Goal: Task Accomplishment & Management: Manage account settings

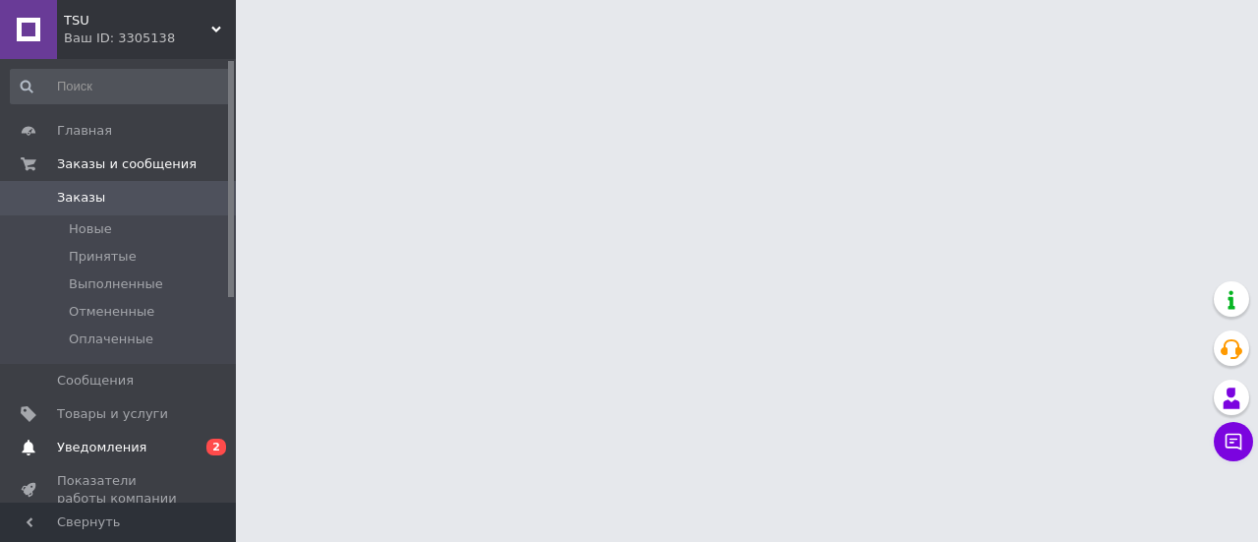
click at [132, 443] on span "Уведомления" at bounding box center [101, 447] width 89 height 18
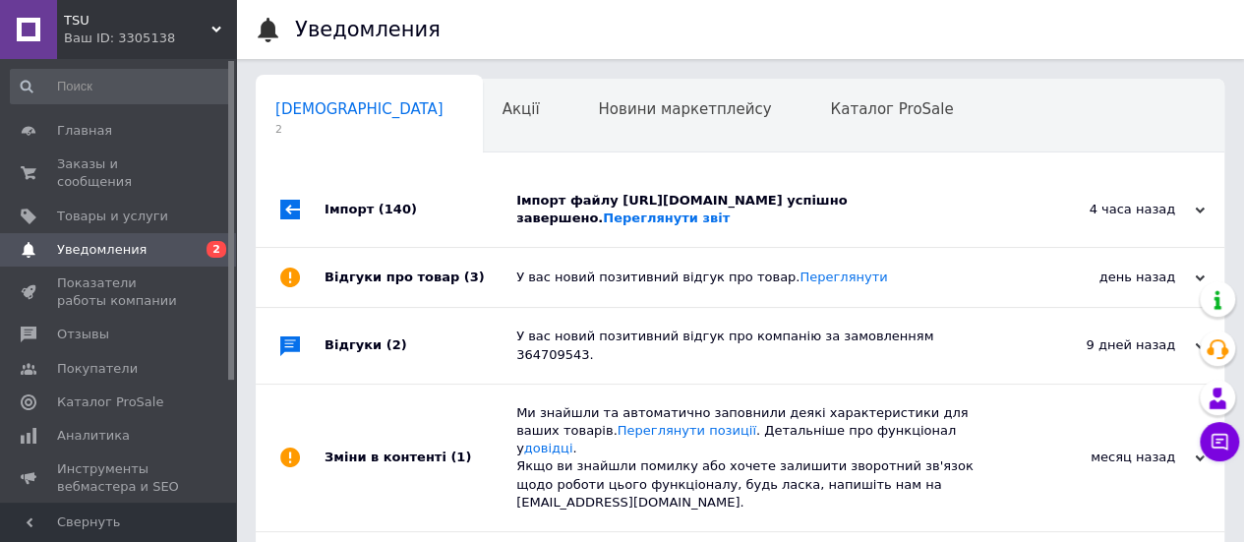
scroll to position [0, 6]
click at [462, 198] on div "Імпорт (140)" at bounding box center [420, 209] width 192 height 75
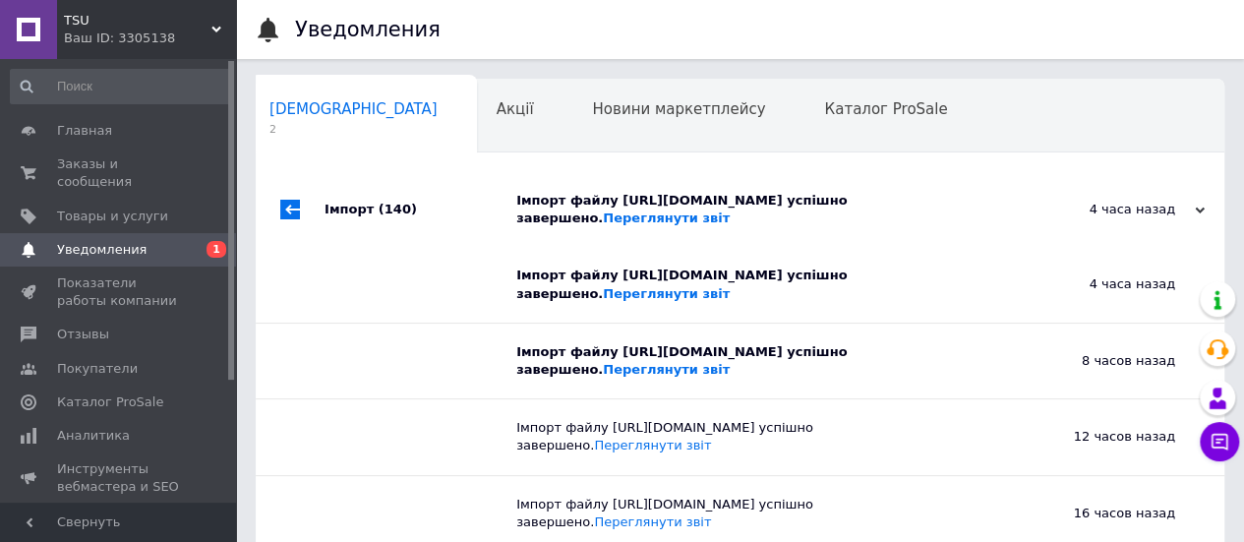
click at [435, 211] on div "Імпорт (140)" at bounding box center [420, 209] width 192 height 75
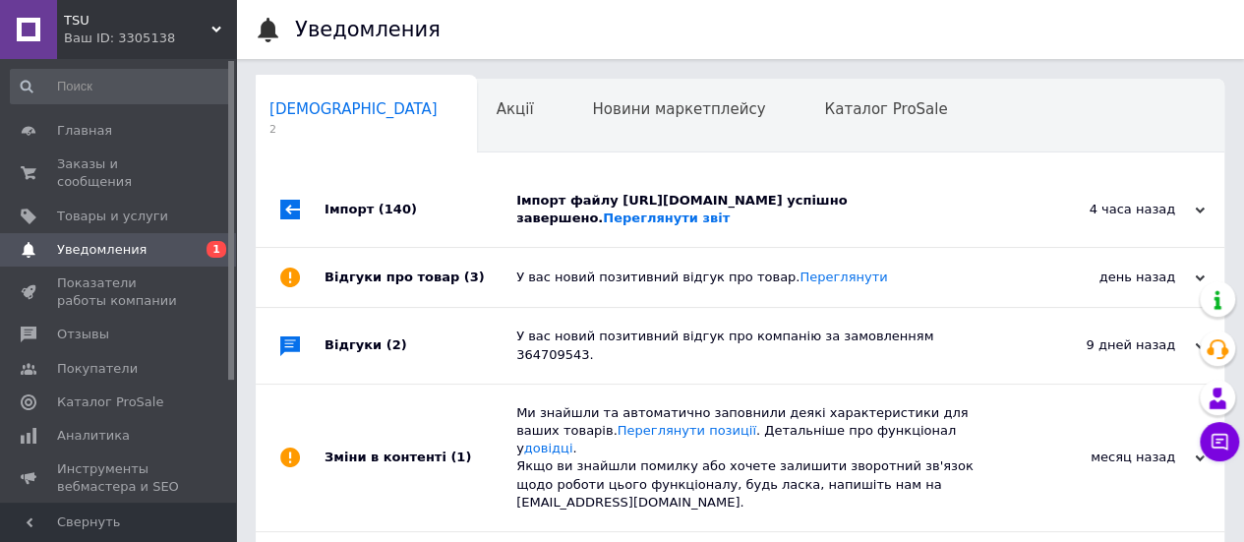
click at [435, 211] on div "Імпорт (140)" at bounding box center [420, 209] width 192 height 75
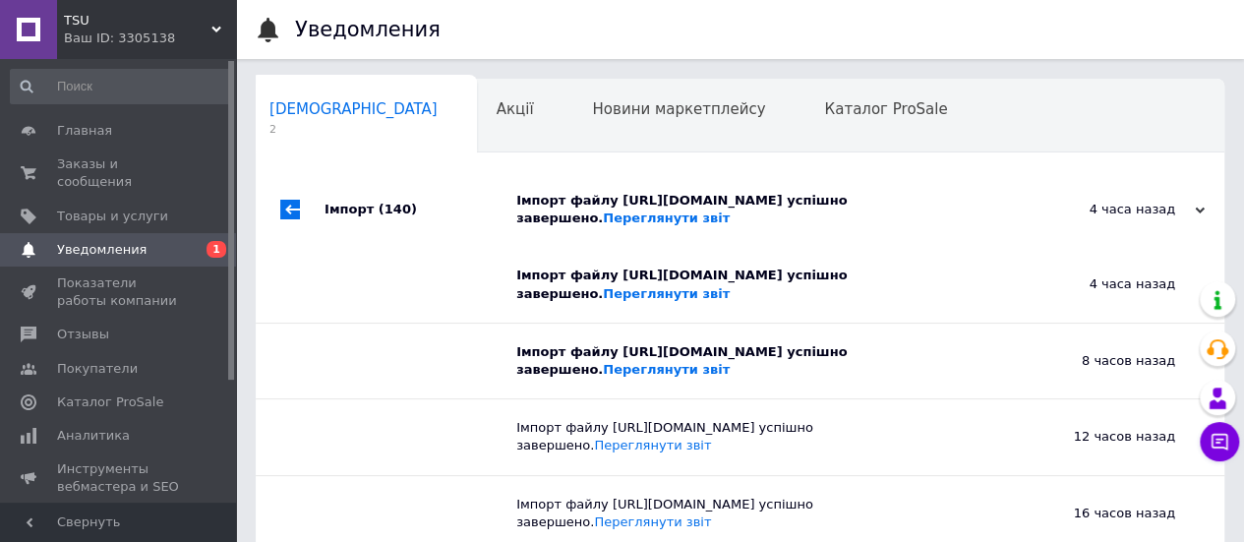
click at [435, 211] on div "Імпорт (140)" at bounding box center [420, 209] width 192 height 75
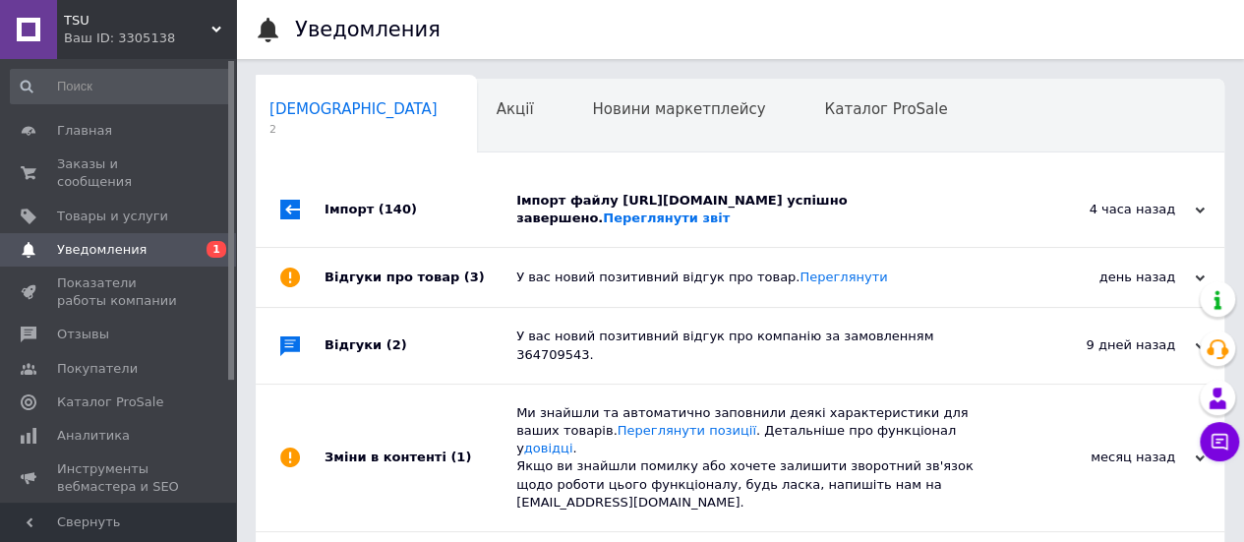
click at [108, 241] on span "Уведомления" at bounding box center [101, 250] width 89 height 18
click at [457, 207] on div "Імпорт (140)" at bounding box center [420, 209] width 192 height 75
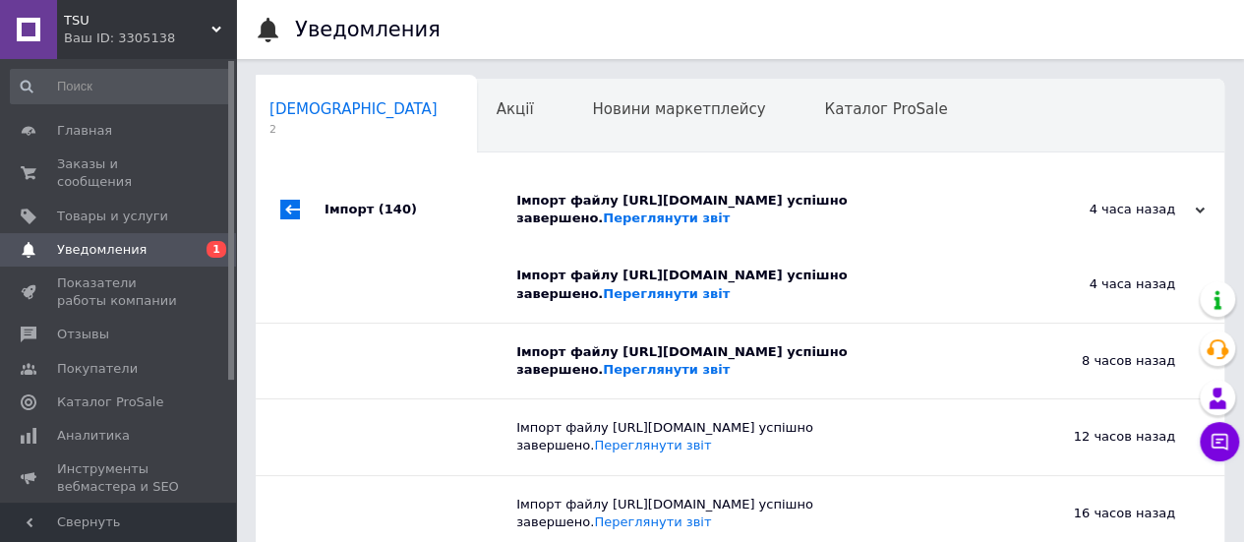
click at [457, 207] on div "Імпорт (140)" at bounding box center [420, 209] width 192 height 75
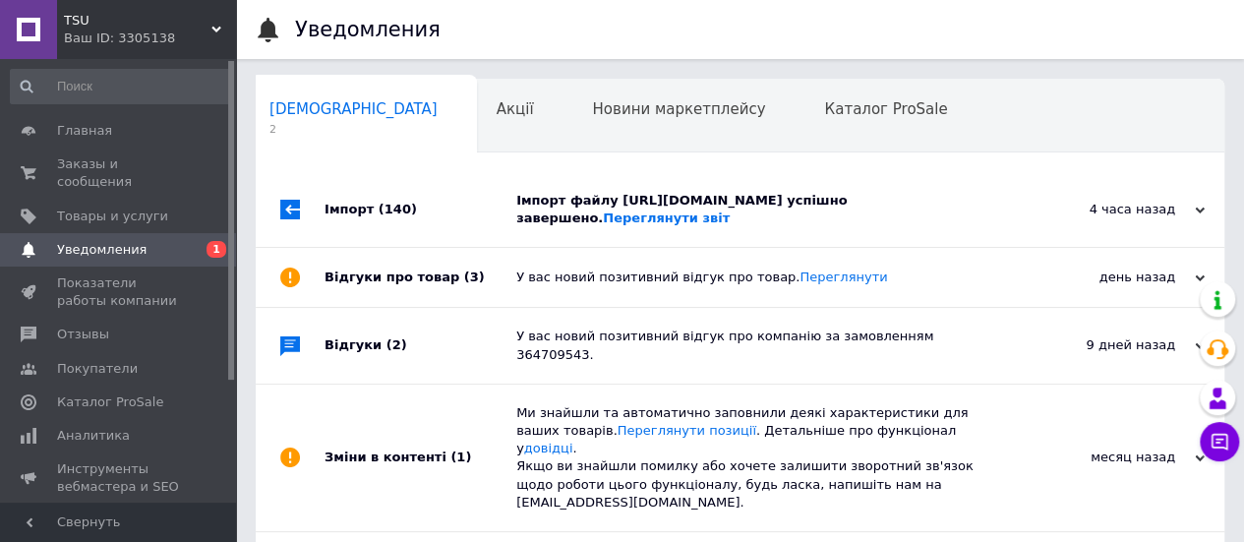
click at [457, 207] on div "Імпорт (140)" at bounding box center [420, 209] width 192 height 75
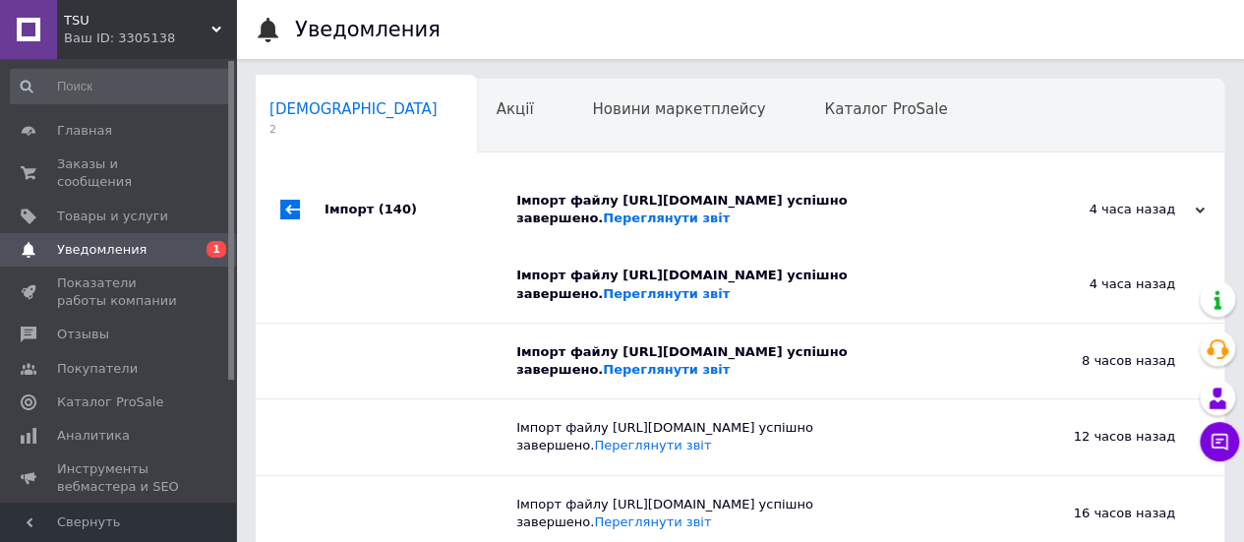
click at [457, 207] on div "Імпорт (140)" at bounding box center [420, 209] width 192 height 75
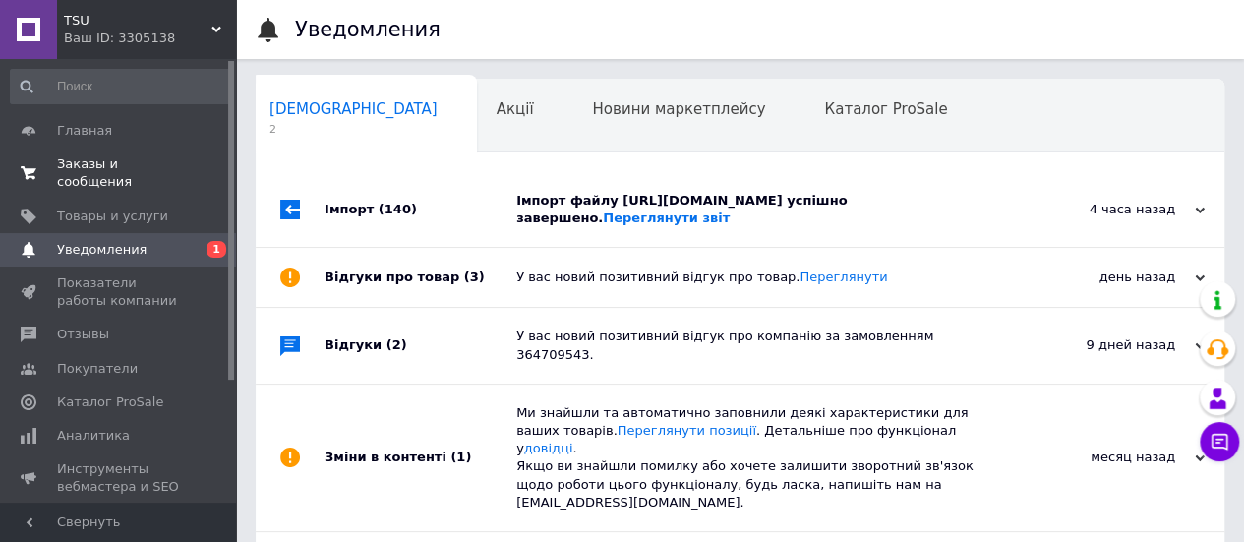
click at [132, 162] on span "Заказы и сообщения" at bounding box center [119, 172] width 125 height 35
